Goal: Check status

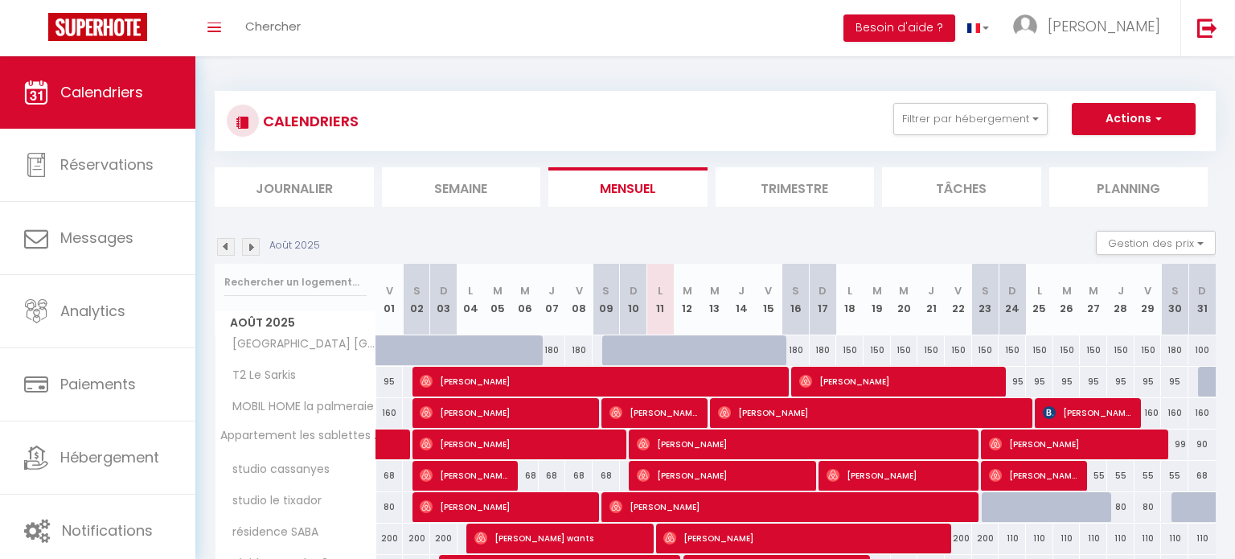
select select
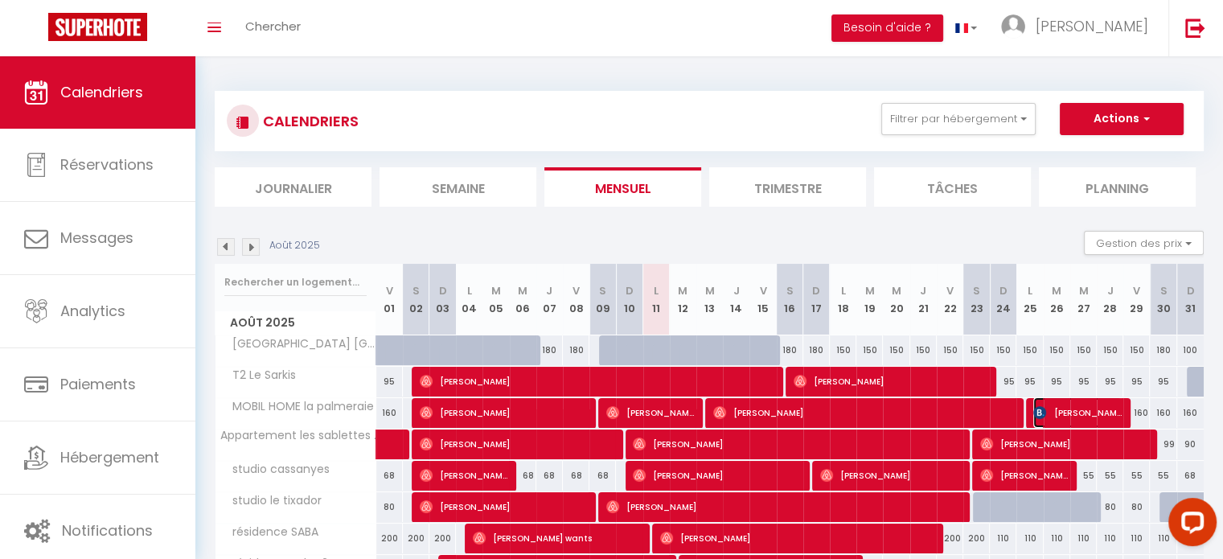
click at [1063, 413] on span "[PERSON_NAME]" at bounding box center [1077, 412] width 88 height 31
select select "OK"
select select "KO"
select select "0"
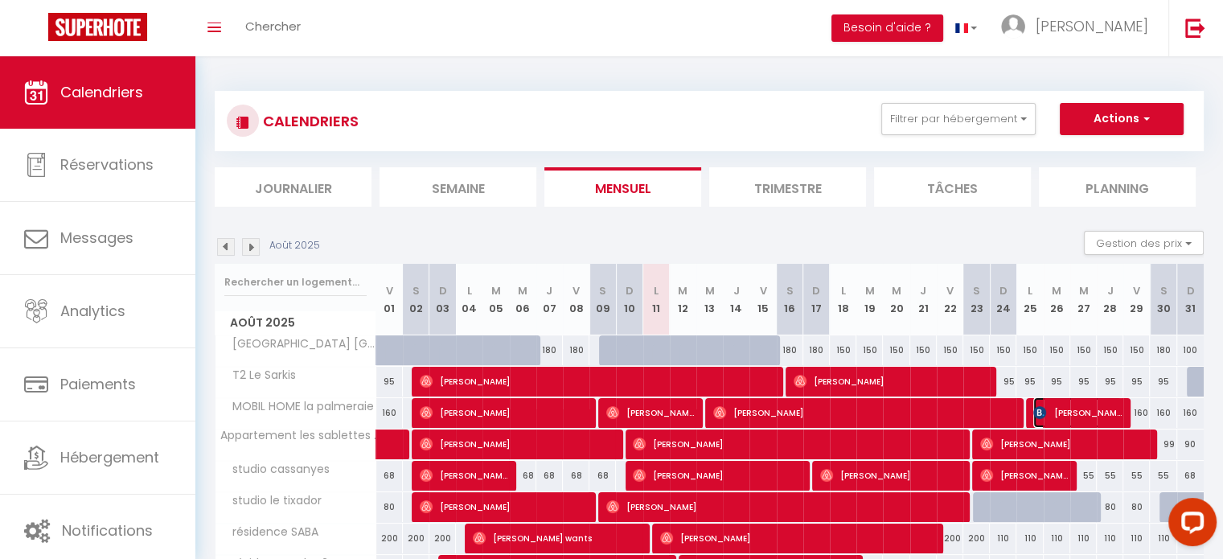
select select "1"
select select
